Goal: Task Accomplishment & Management: Use online tool/utility

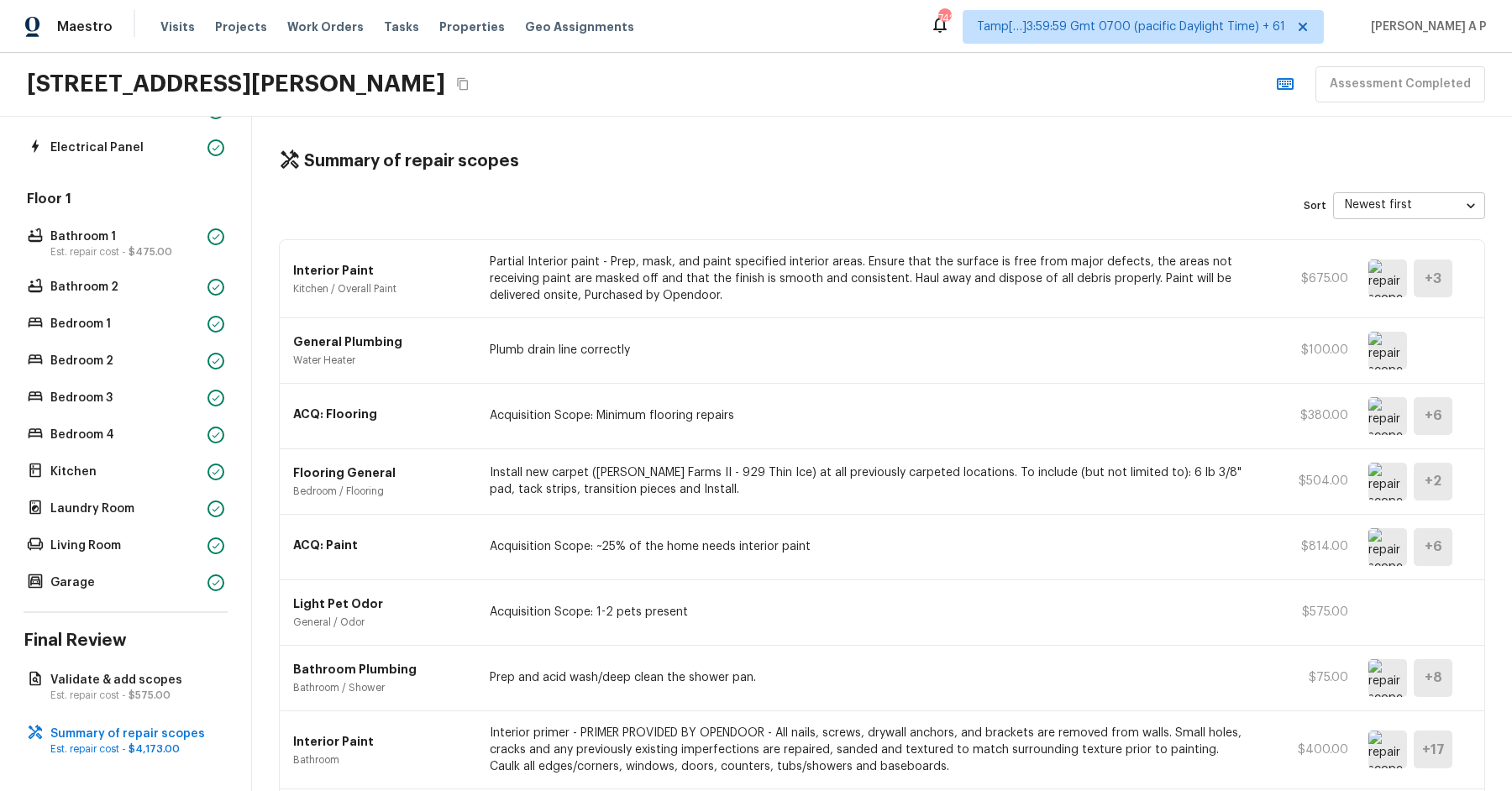
scroll to position [212, 0]
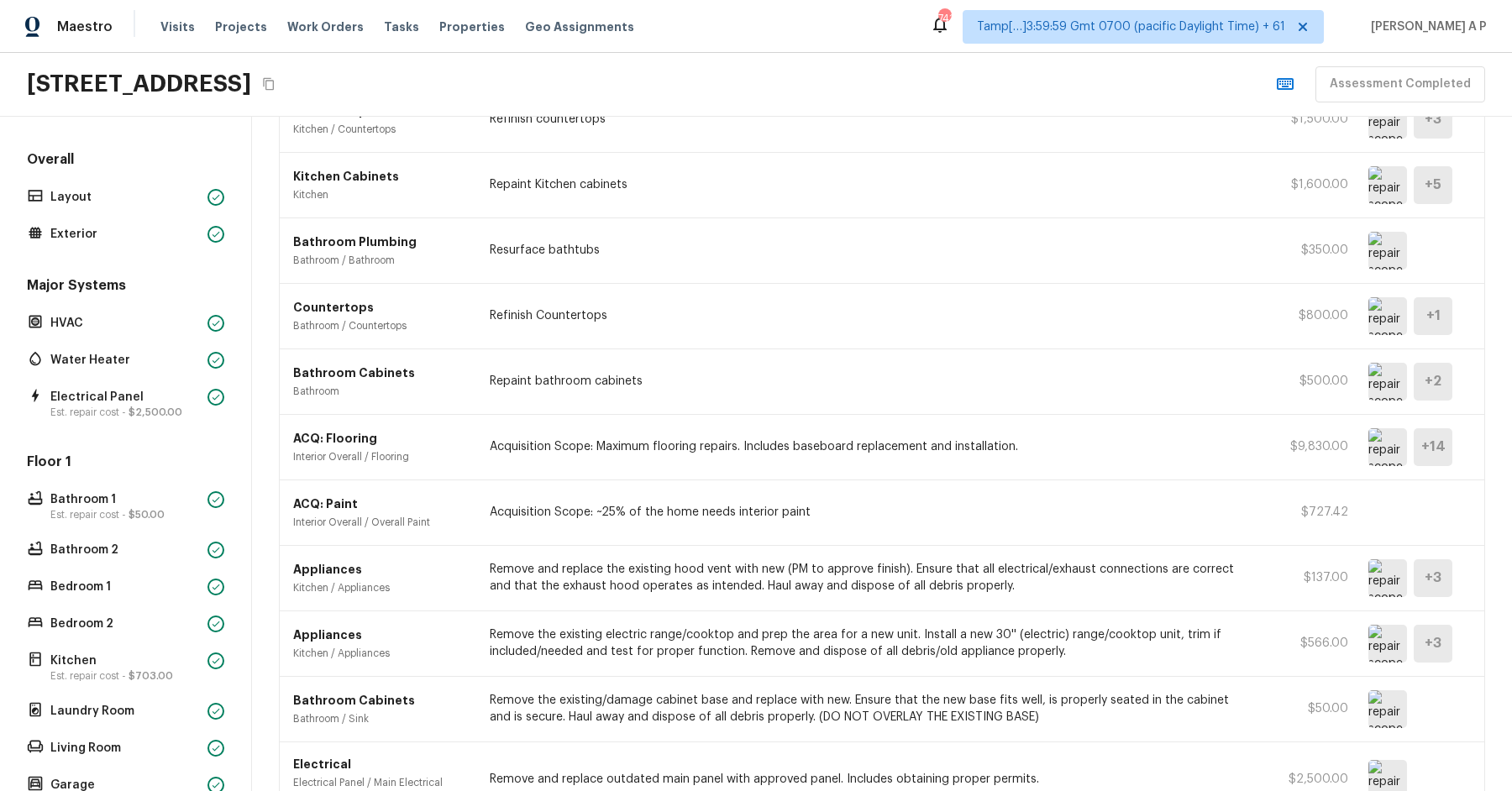
scroll to position [701, 0]
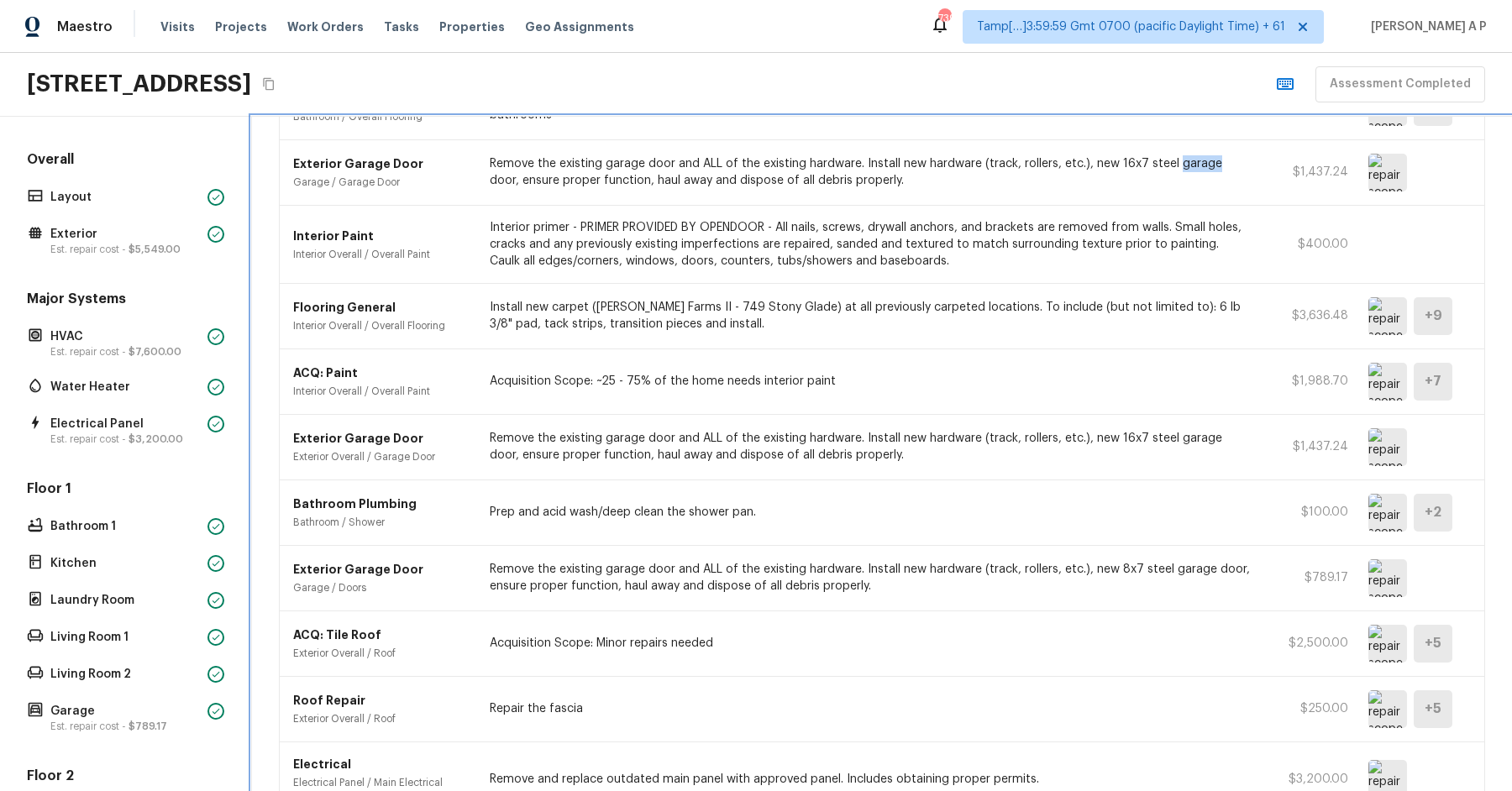
scroll to position [1648, 0]
